Goal: Transaction & Acquisition: Purchase product/service

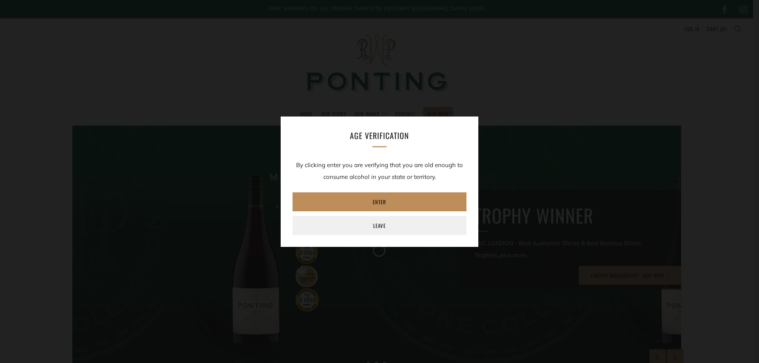
click at [371, 200] on link "Enter" at bounding box center [380, 202] width 174 height 19
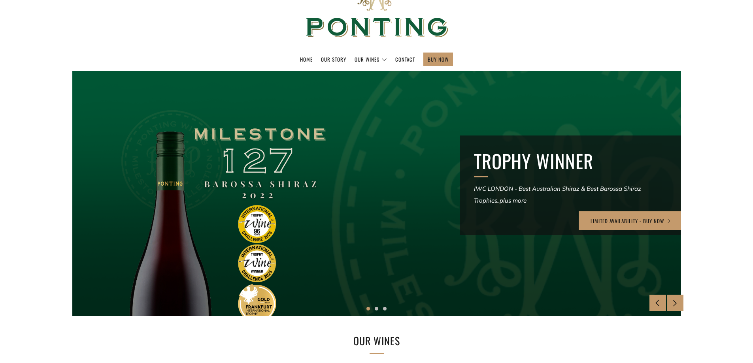
scroll to position [119, 0]
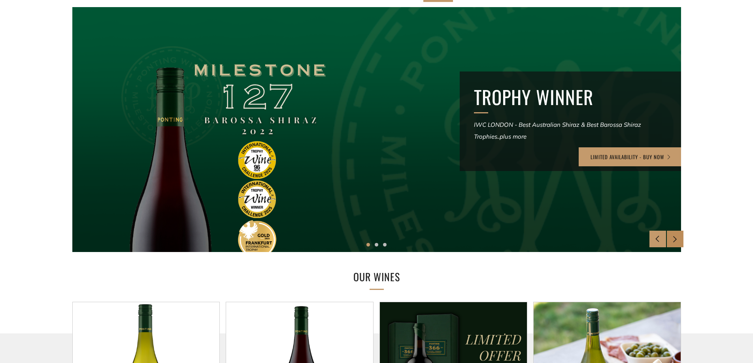
click at [675, 236] on icon at bounding box center [675, 239] width 7 height 7
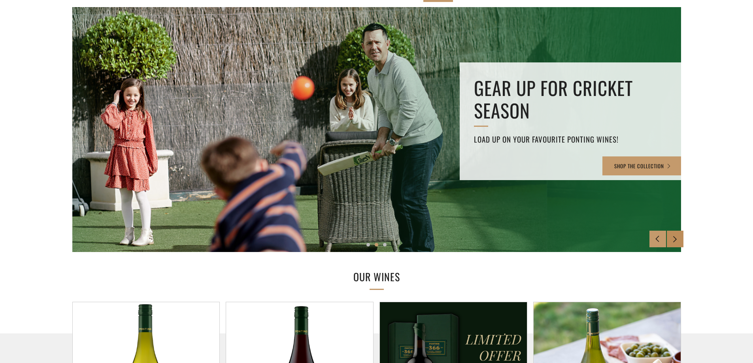
click at [675, 241] on icon at bounding box center [675, 239] width 7 height 7
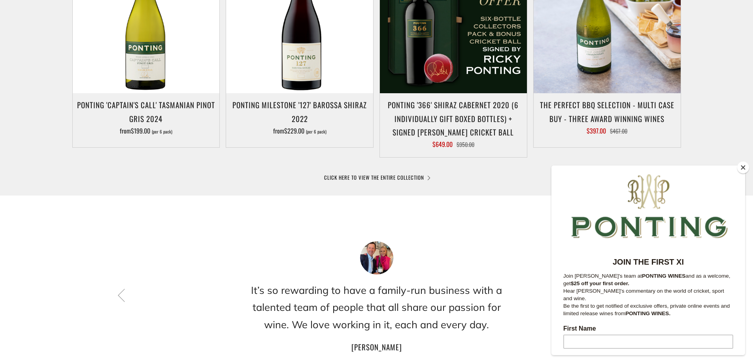
scroll to position [395, 0]
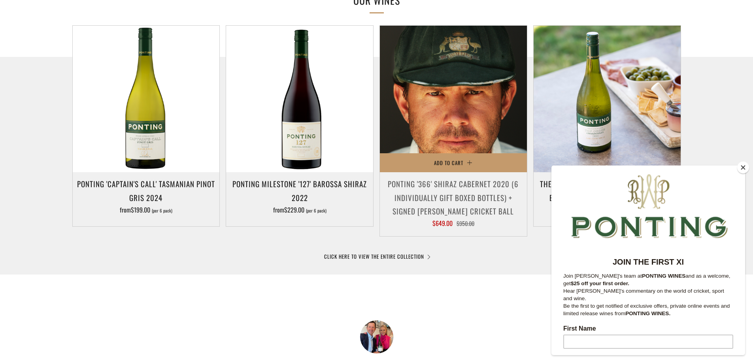
click at [456, 105] on img at bounding box center [453, 99] width 147 height 147
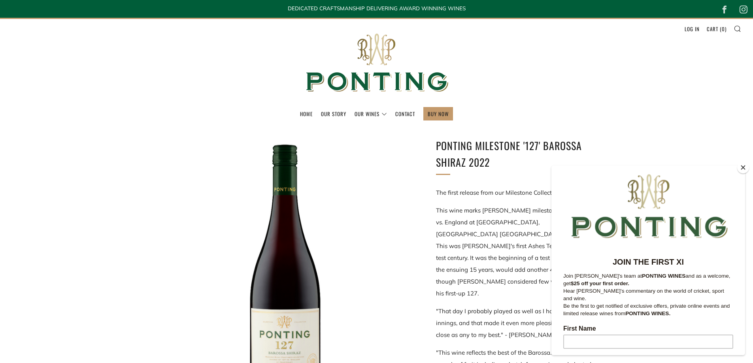
click at [744, 167] on button "Close" at bounding box center [743, 168] width 12 height 12
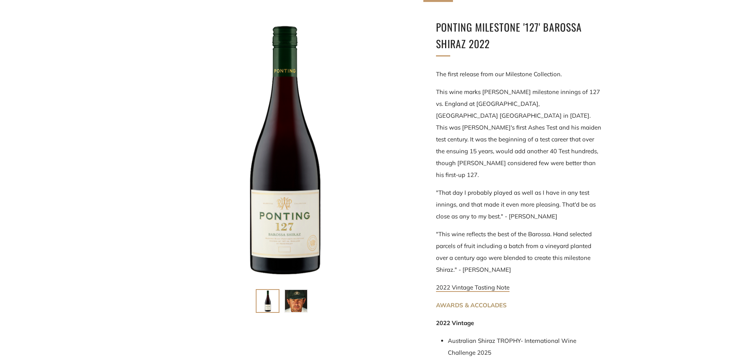
scroll to position [277, 0]
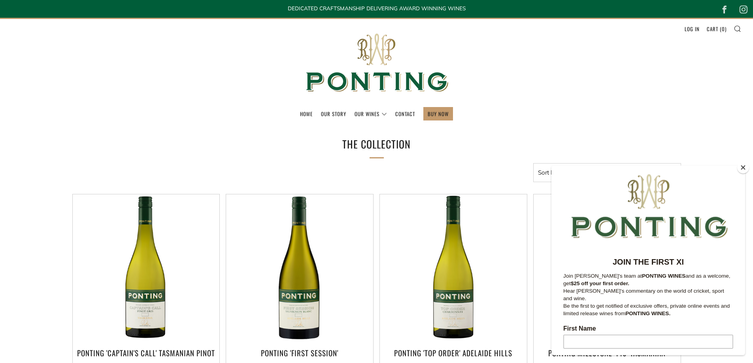
click at [745, 169] on button "Close" at bounding box center [743, 168] width 12 height 12
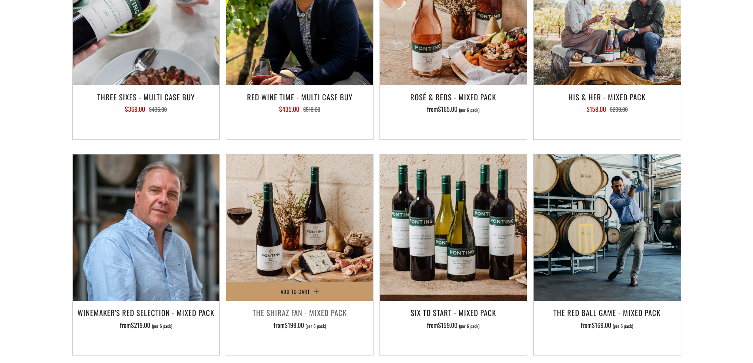
scroll to position [1186, 0]
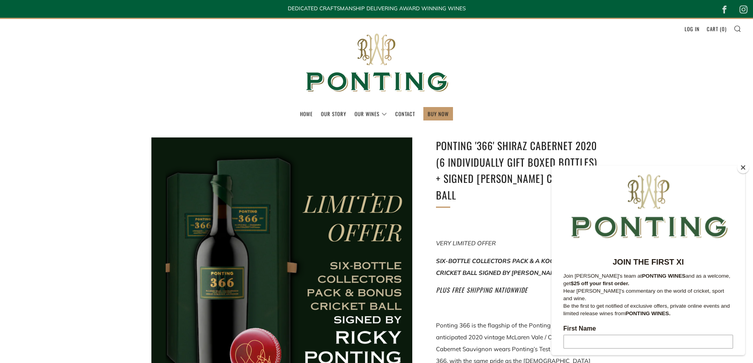
click at [742, 168] on button "Close" at bounding box center [743, 168] width 12 height 12
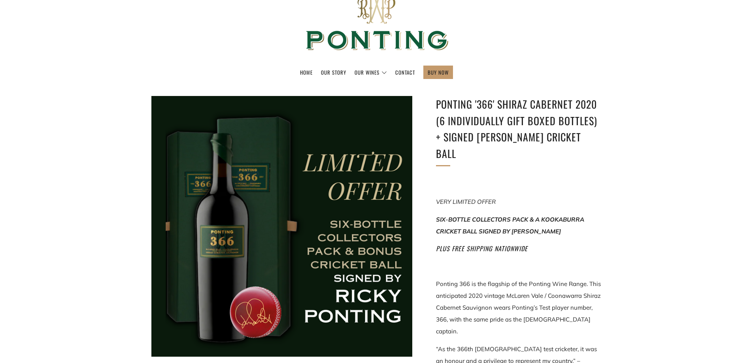
scroll to position [79, 0]
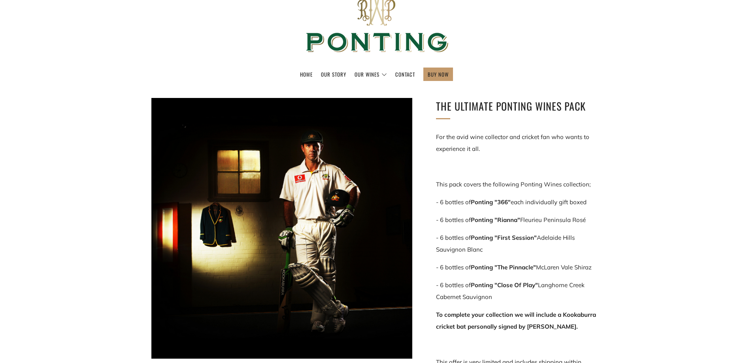
scroll to position [119, 0]
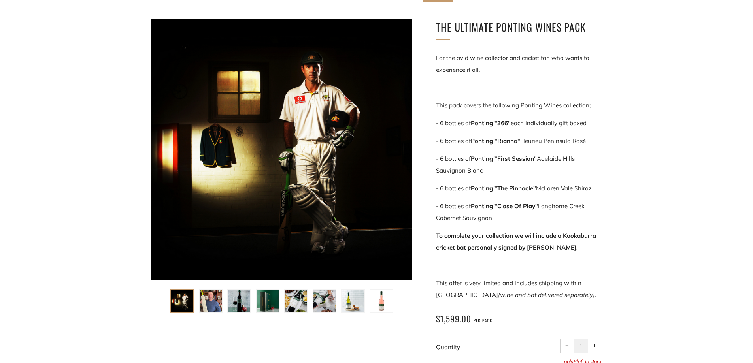
click at [214, 301] on img at bounding box center [211, 301] width 22 height 22
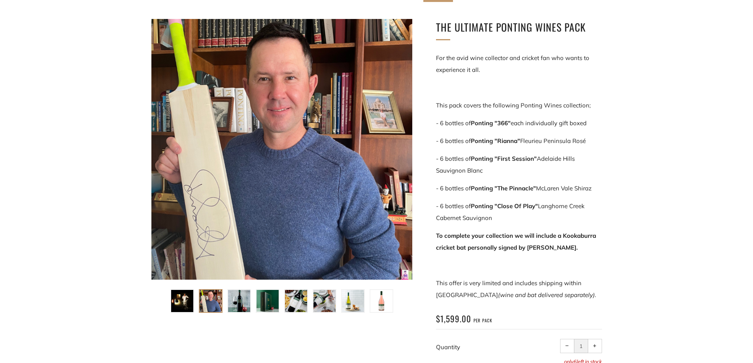
click at [238, 302] on img at bounding box center [239, 301] width 22 height 22
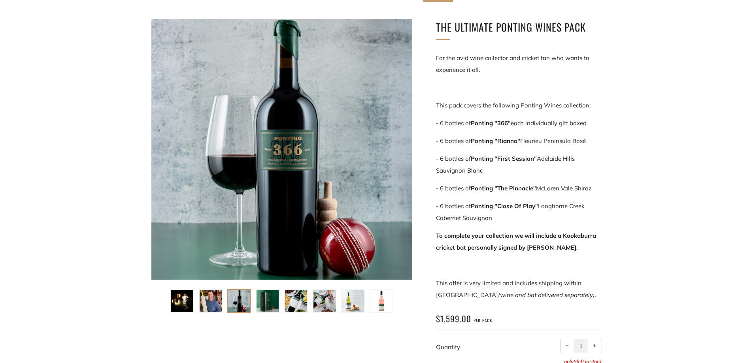
click at [265, 302] on img at bounding box center [268, 301] width 22 height 22
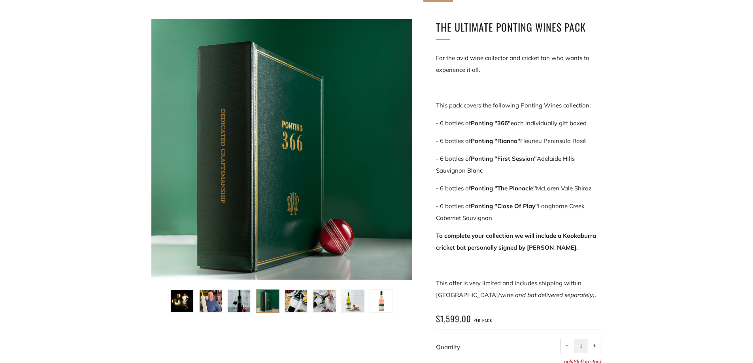
click at [299, 302] on img at bounding box center [296, 301] width 22 height 22
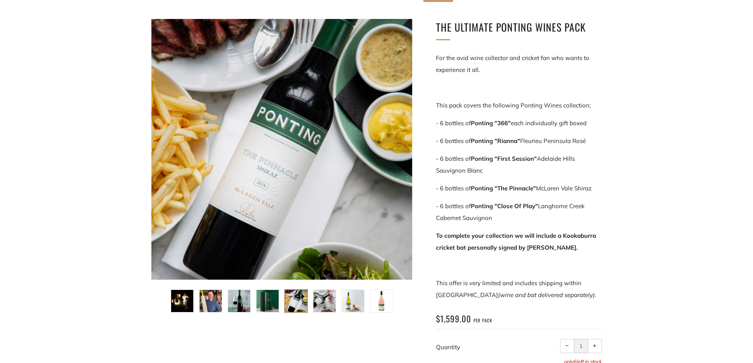
click at [321, 301] on img at bounding box center [325, 301] width 22 height 22
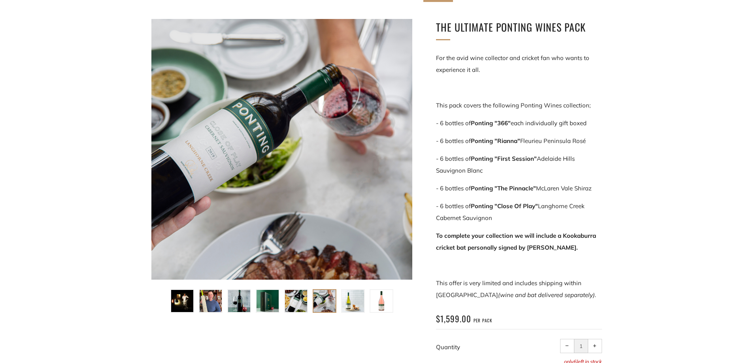
click at [354, 301] on img at bounding box center [353, 301] width 22 height 22
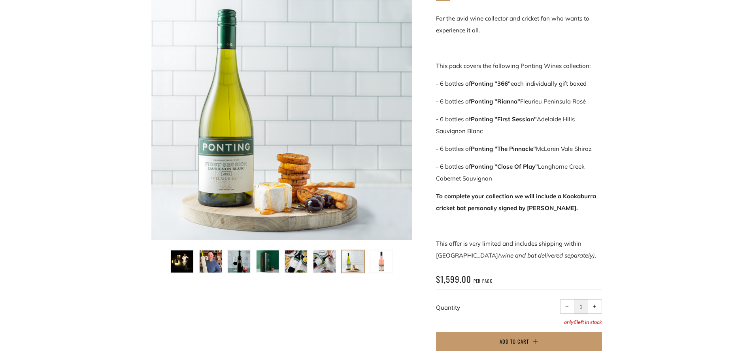
scroll to position [0, 0]
